Goal: Navigation & Orientation: Find specific page/section

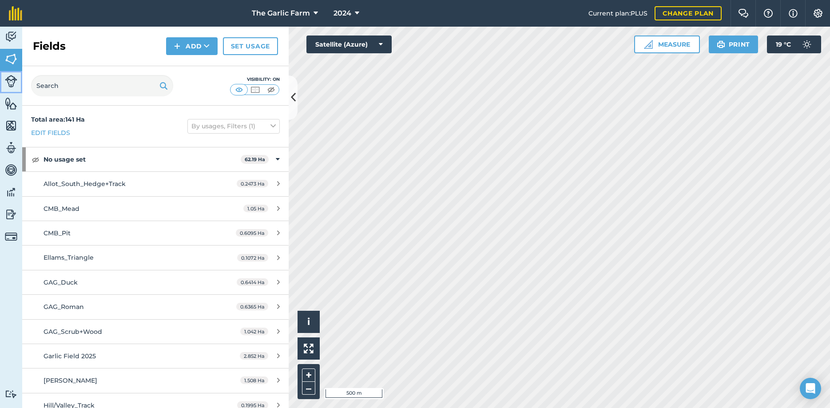
click at [8, 82] on img at bounding box center [11, 81] width 12 height 12
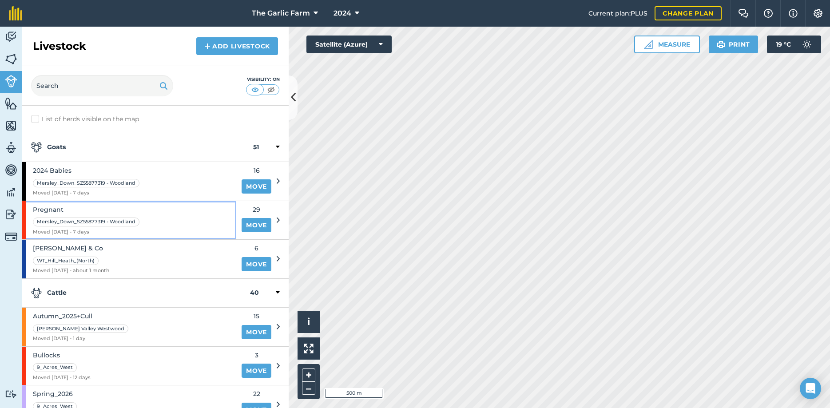
click at [87, 212] on span "Pregnant" at bounding box center [87, 210] width 108 height 10
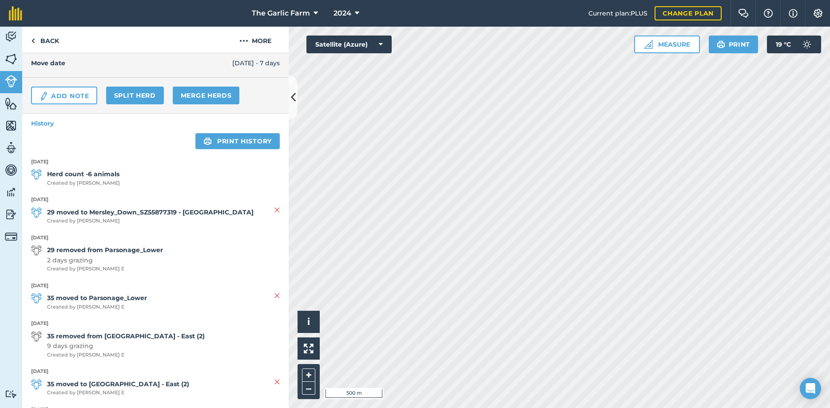
scroll to position [96, 0]
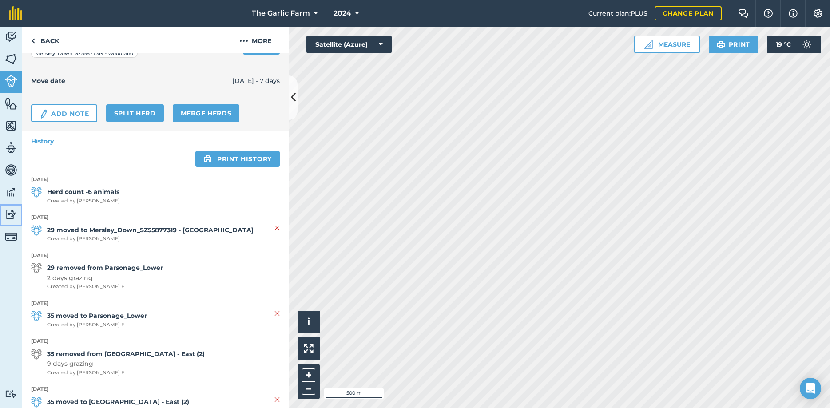
click at [8, 214] on img at bounding box center [11, 214] width 12 height 13
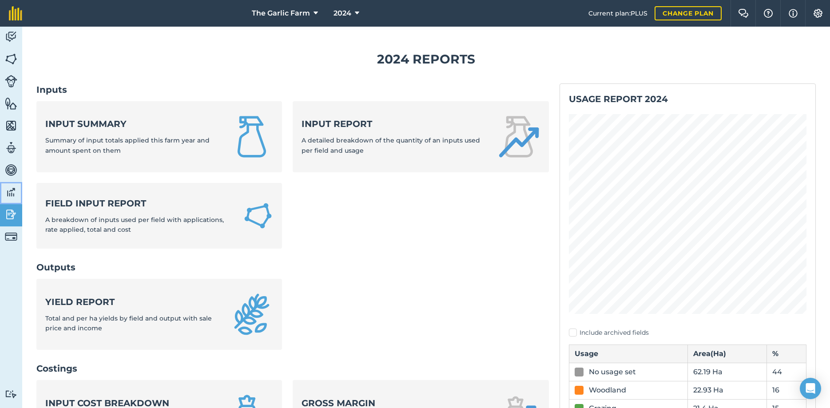
click at [13, 199] on link "Data" at bounding box center [11, 193] width 22 height 22
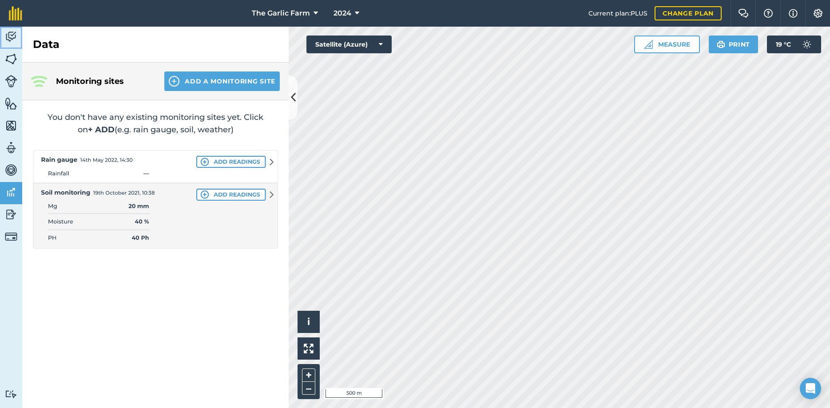
click at [10, 30] on link "Activity" at bounding box center [11, 38] width 22 height 22
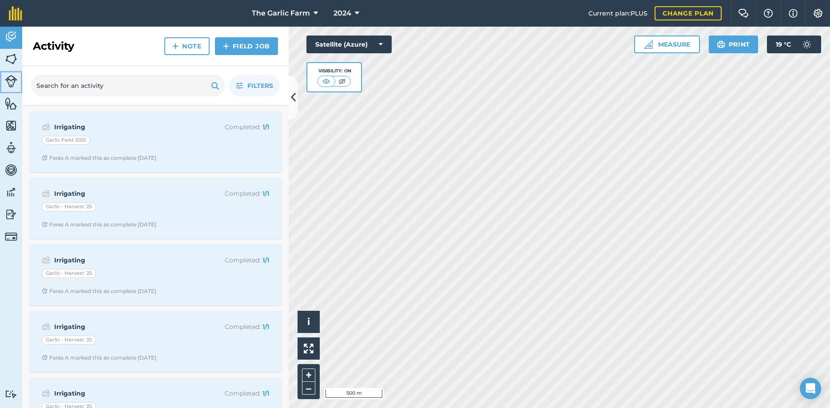
click at [9, 86] on img at bounding box center [11, 81] width 12 height 12
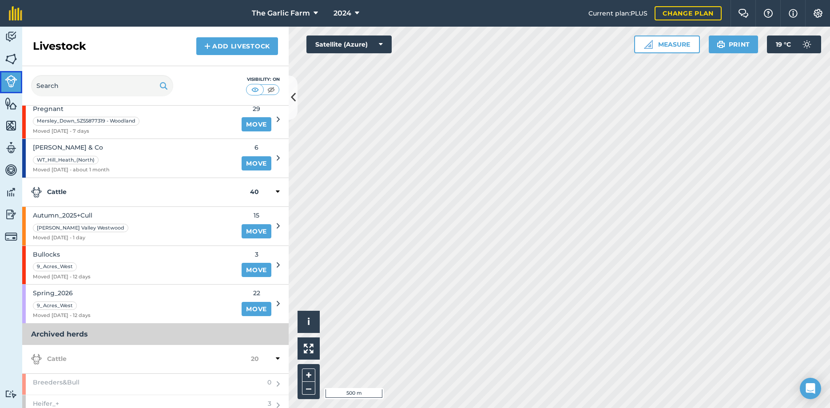
scroll to position [192, 0]
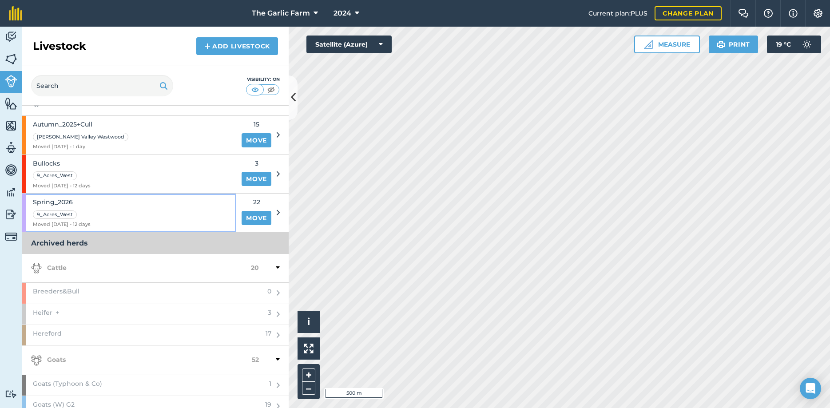
click at [70, 222] on span "Moved [DATE] - 12 days" at bounding box center [62, 225] width 58 height 8
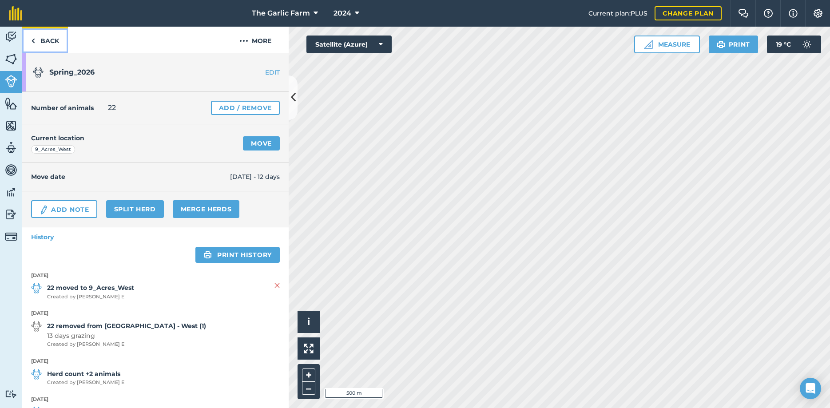
click at [34, 38] on img at bounding box center [33, 41] width 4 height 11
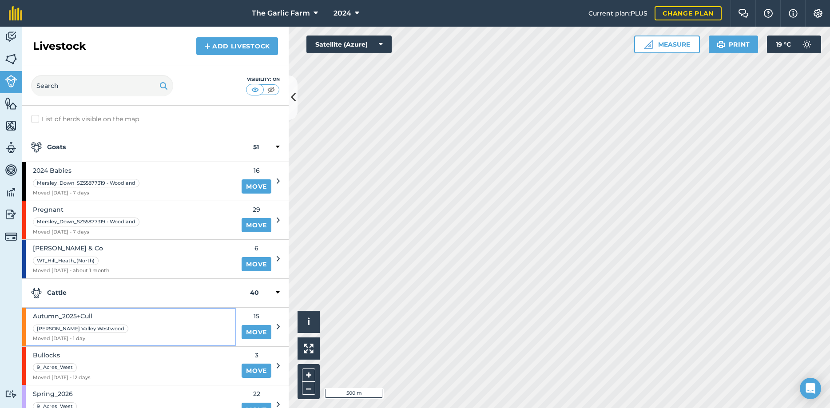
click at [145, 328] on div "Autumn_2025+Cull [PERSON_NAME][GEOGRAPHIC_DATA] Westwood Moved [DATE] - 1 day" at bounding box center [129, 327] width 214 height 39
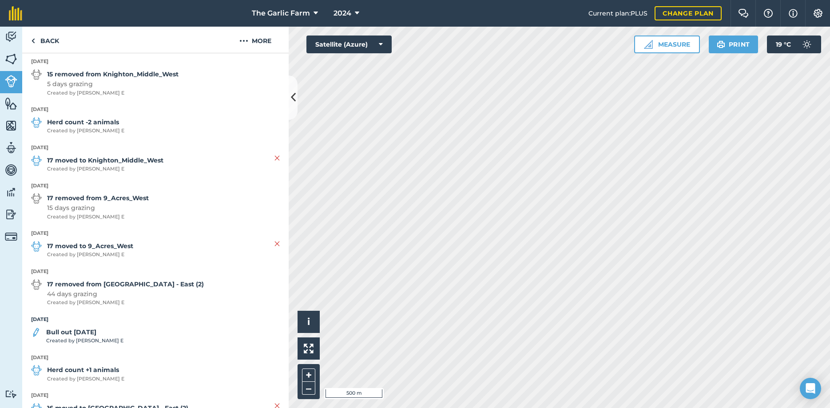
scroll to position [959, 0]
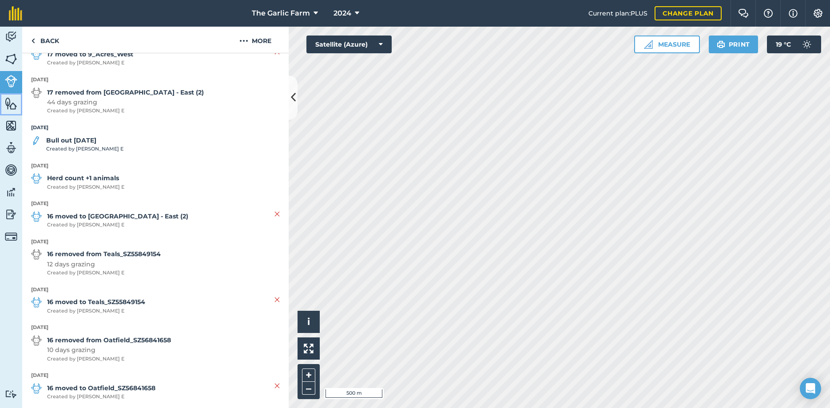
click at [10, 105] on img at bounding box center [11, 103] width 12 height 13
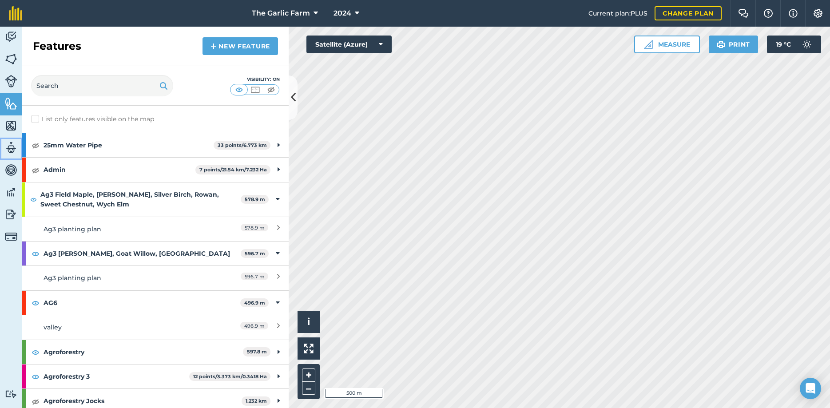
click at [15, 151] on img at bounding box center [11, 147] width 12 height 13
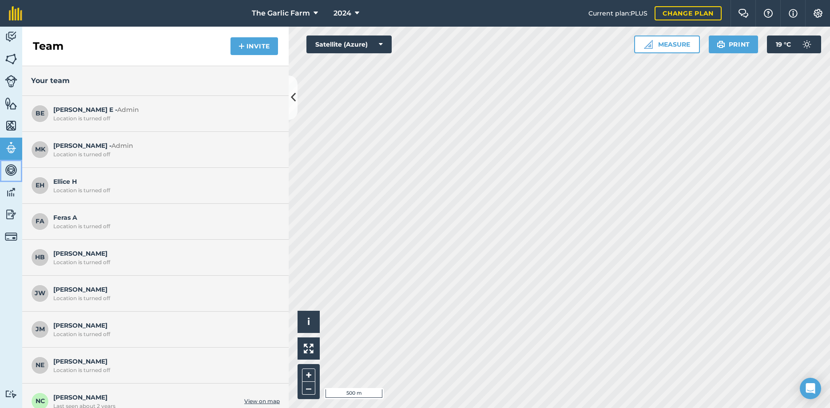
click at [15, 175] on img at bounding box center [11, 169] width 12 height 13
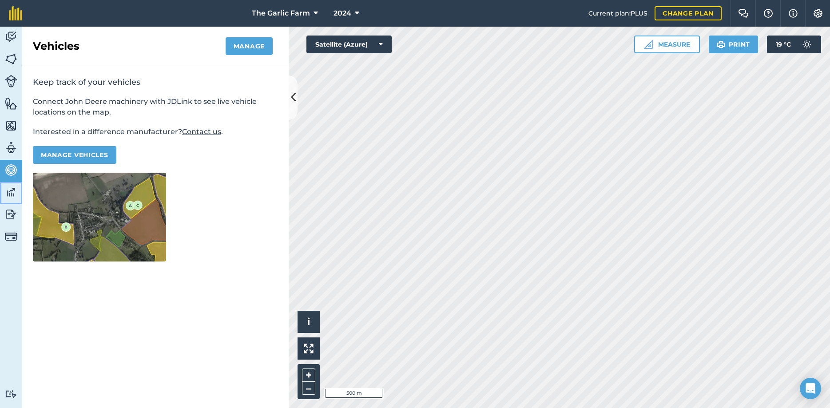
click at [14, 197] on img at bounding box center [11, 192] width 12 height 13
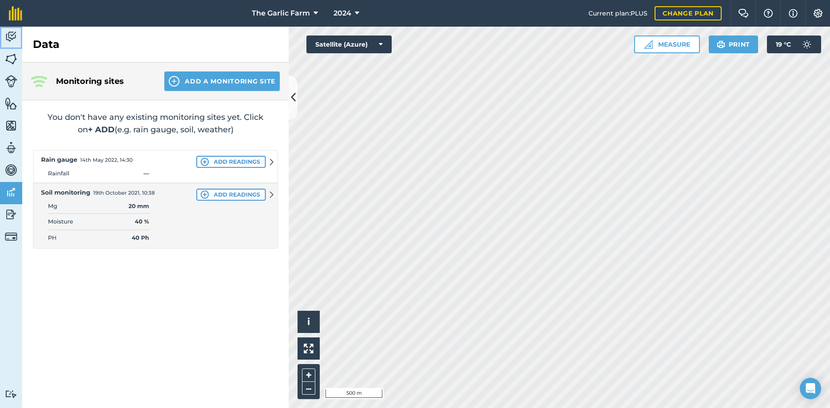
click at [8, 37] on img at bounding box center [11, 36] width 12 height 13
